Goal: Information Seeking & Learning: Learn about a topic

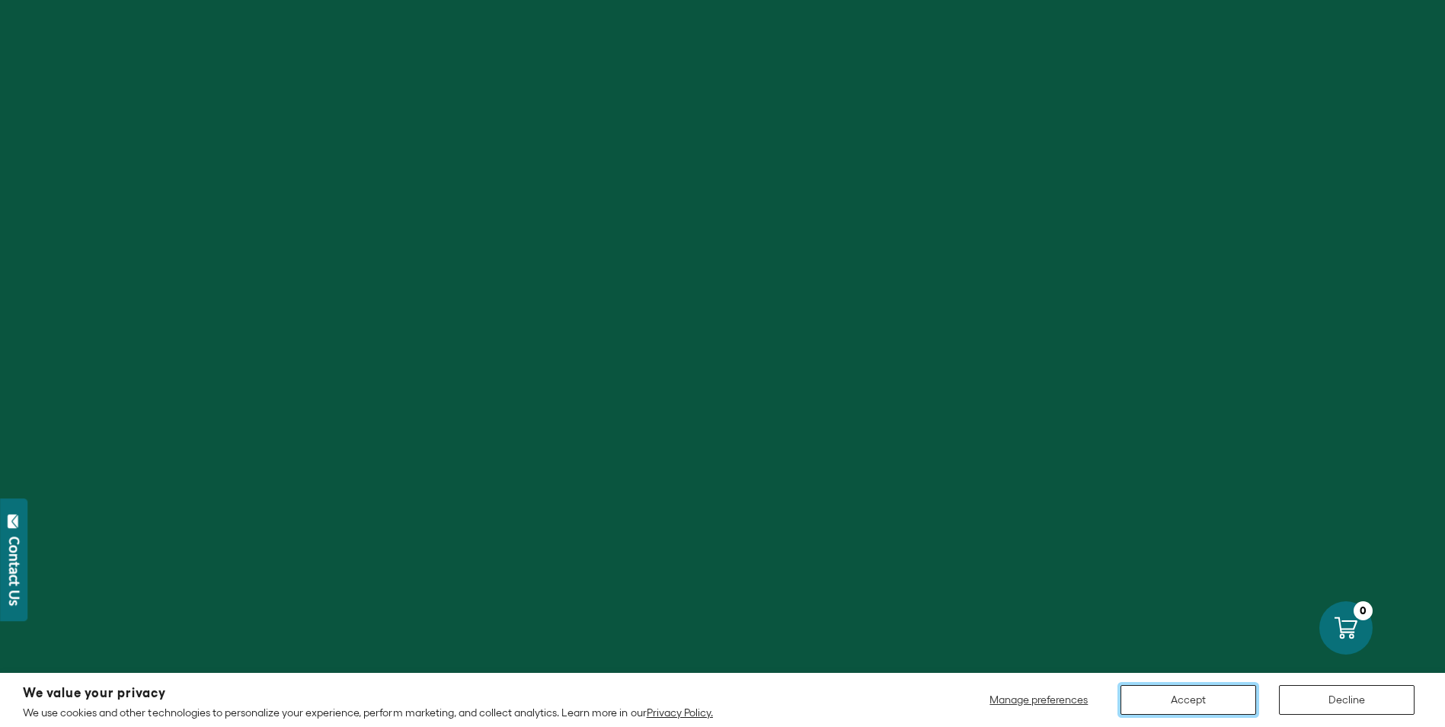
click at [1202, 696] on button "Accept" at bounding box center [1189, 700] width 136 height 30
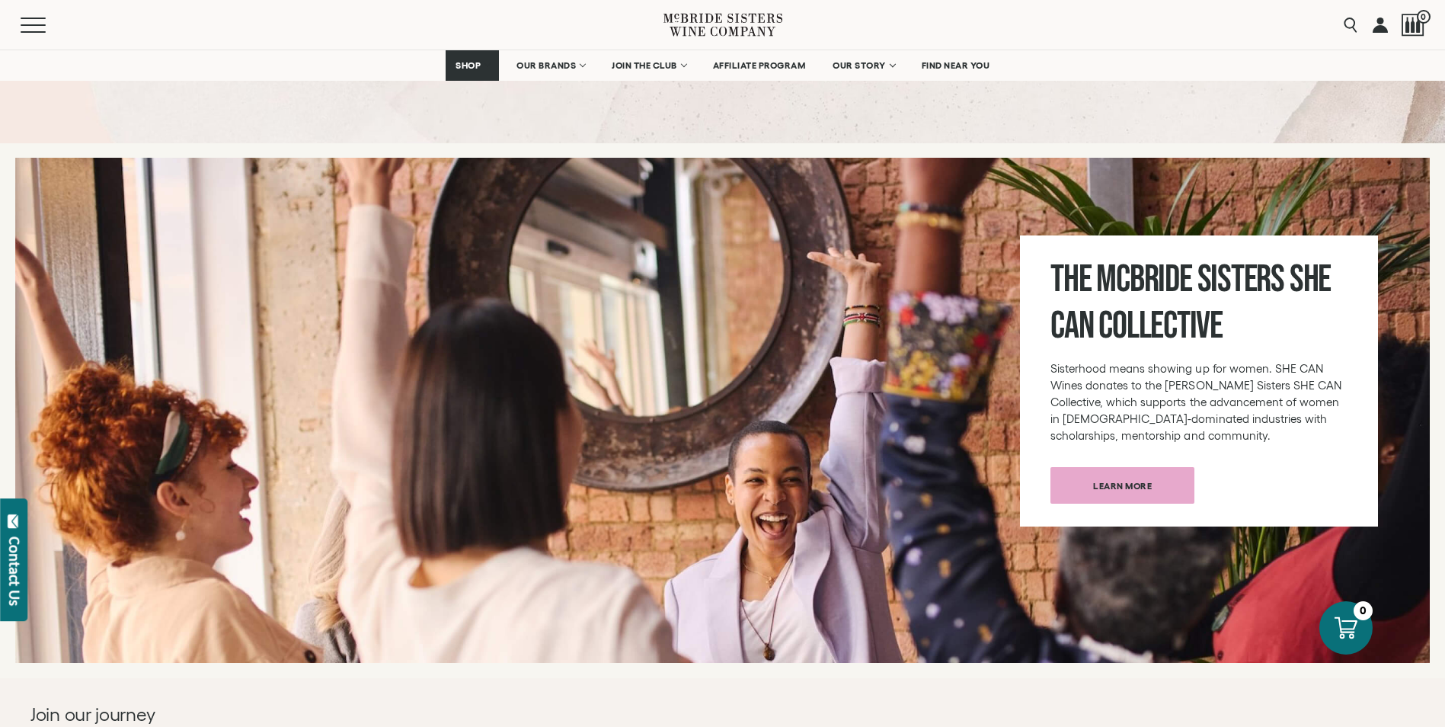
scroll to position [5575, 0]
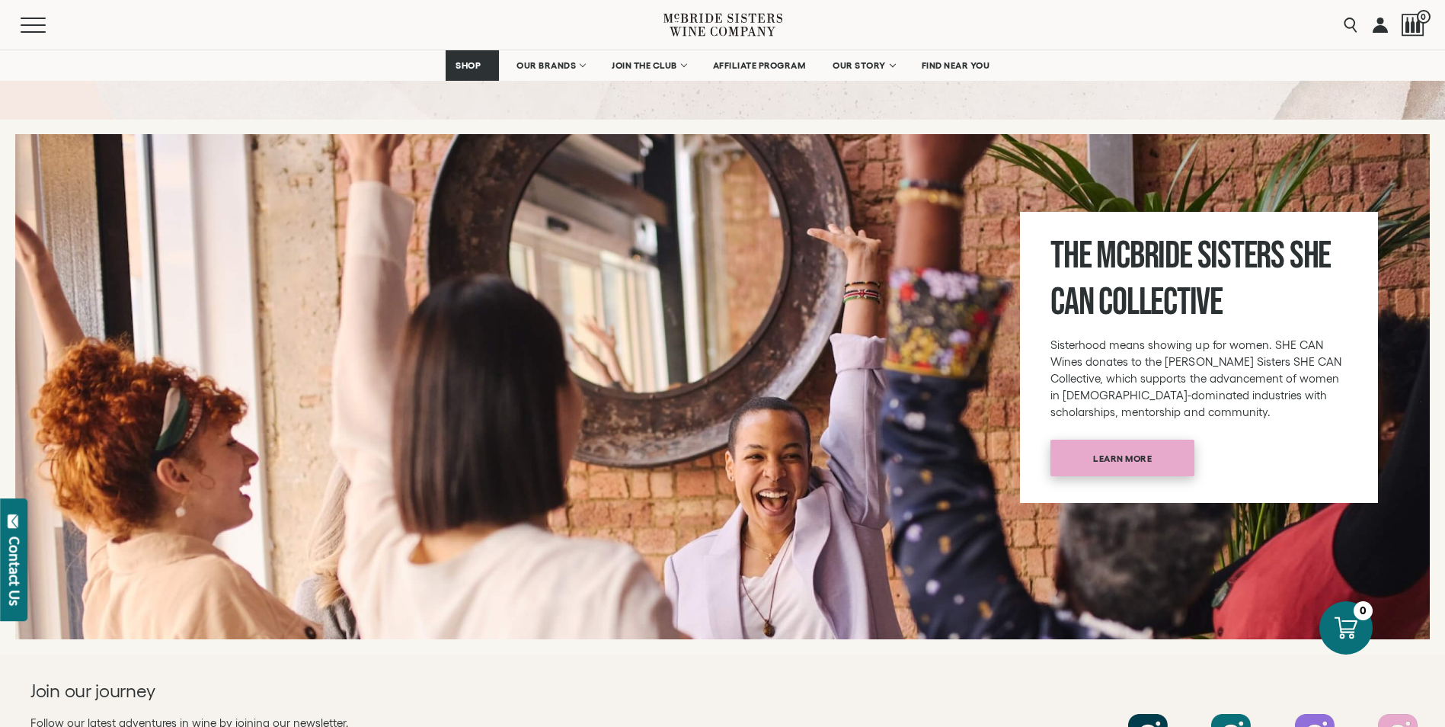
click at [1157, 445] on span "Learn more" at bounding box center [1123, 458] width 112 height 30
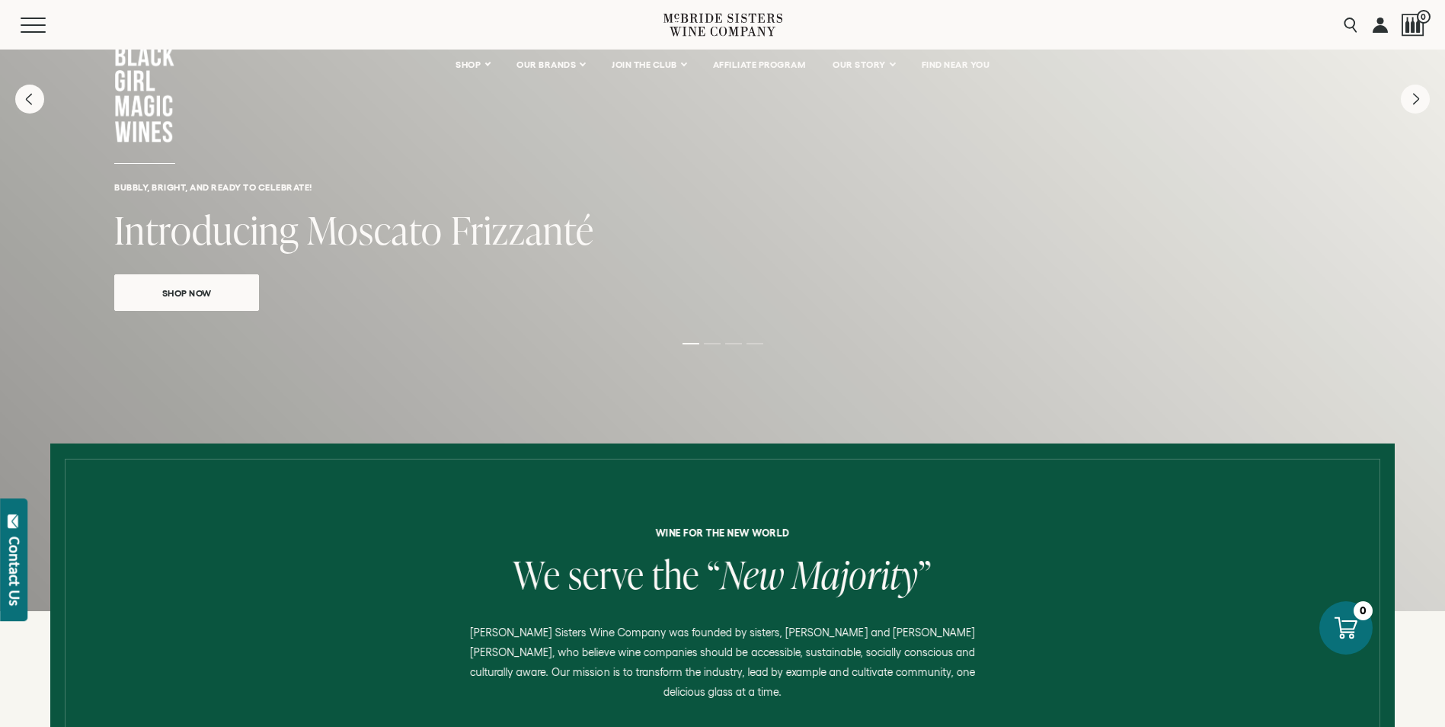
scroll to position [0, 0]
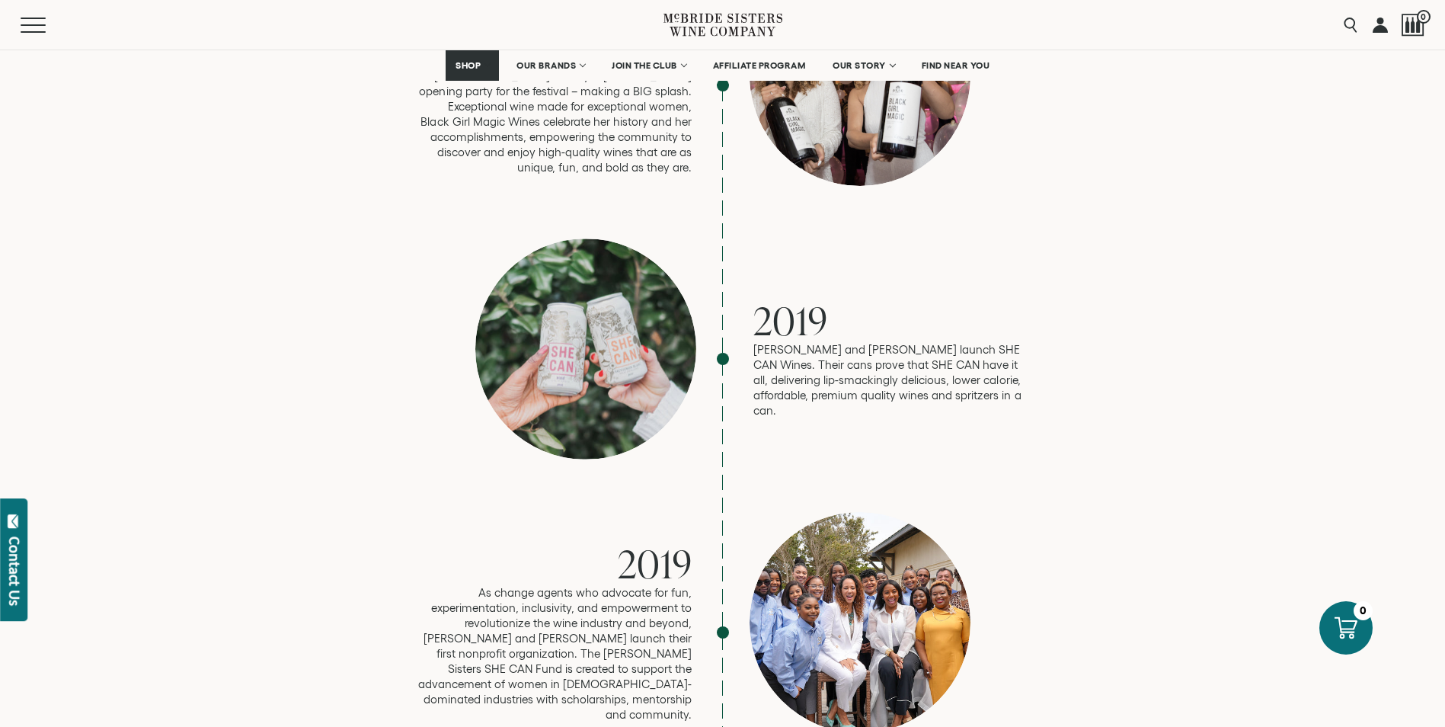
scroll to position [3023, 0]
